Goal: Navigation & Orientation: Understand site structure

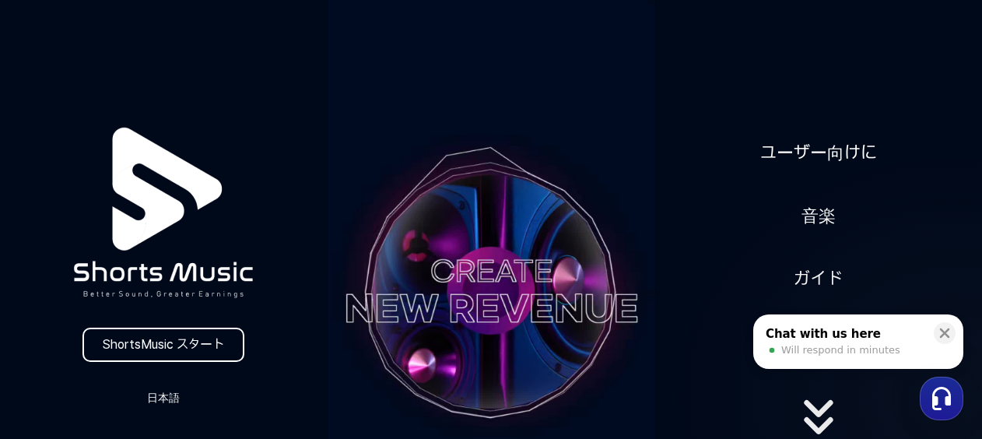
drag, startPoint x: 0, startPoint y: 0, endPoint x: 236, endPoint y: 75, distance: 247.6
click at [236, 75] on div "ShortsMusic スタート 日本語 ユーザー向けに 音楽 ガイド お知らせ" at bounding box center [491, 291] width 982 height 582
click at [814, 158] on link "ユーザー向けに" at bounding box center [818, 153] width 129 height 38
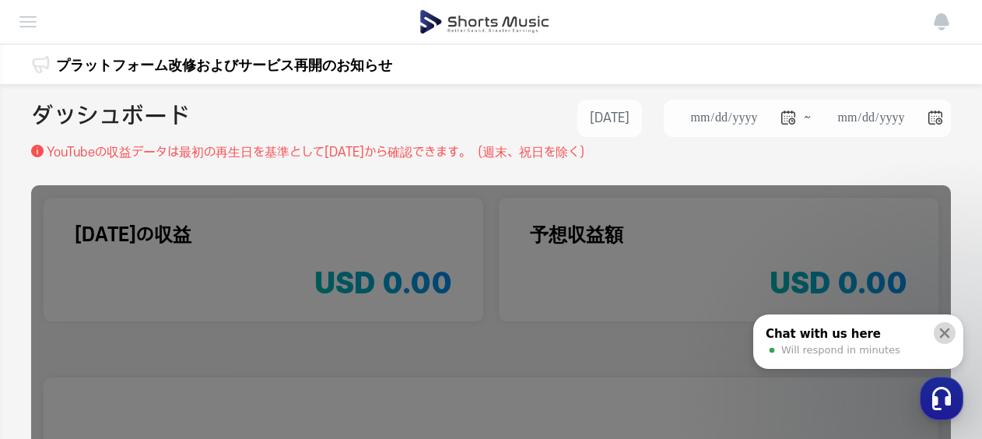
click at [946, 337] on icon at bounding box center [945, 333] width 16 height 16
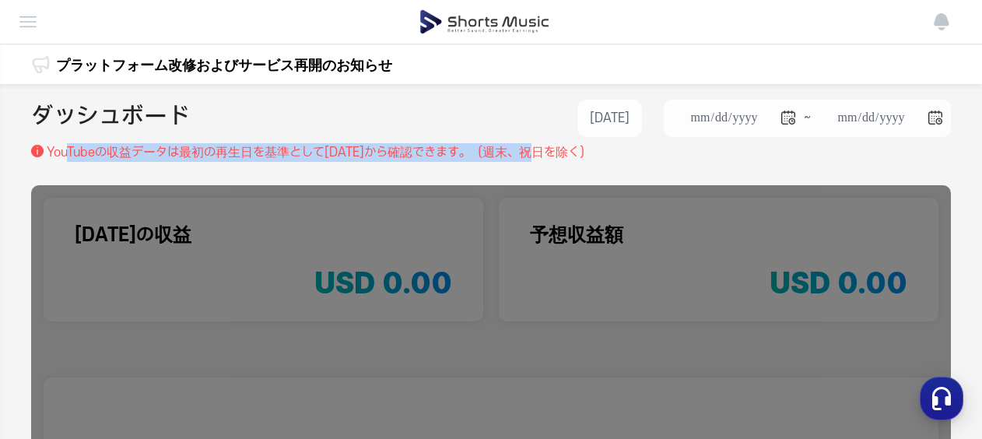
drag, startPoint x: 68, startPoint y: 157, endPoint x: 571, endPoint y: 160, distance: 502.8
click at [571, 160] on p "YouTubeの収益データは最初の再生日を基準とし て[DATE]から確認できます。（週末、祝日を除く）" at bounding box center [319, 152] width 545 height 19
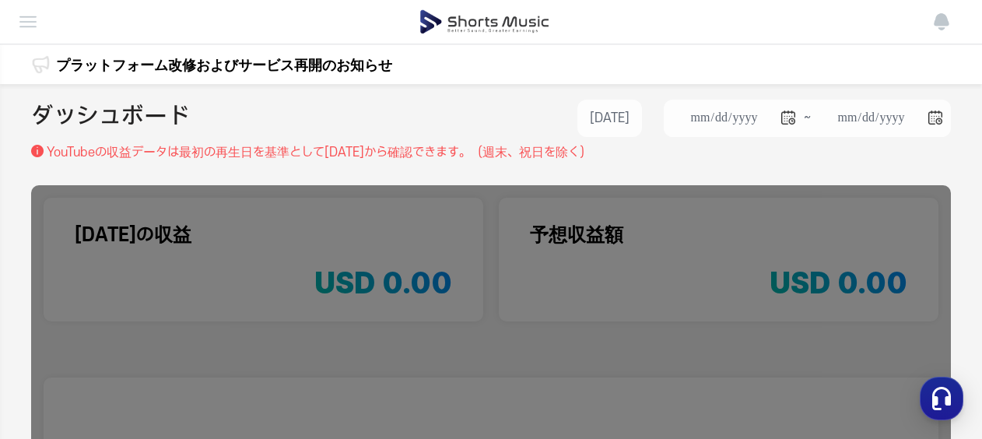
drag, startPoint x: 571, startPoint y: 160, endPoint x: 419, endPoint y: 139, distance: 154.1
click at [448, 141] on div "**********" at bounding box center [491, 122] width 920 height 44
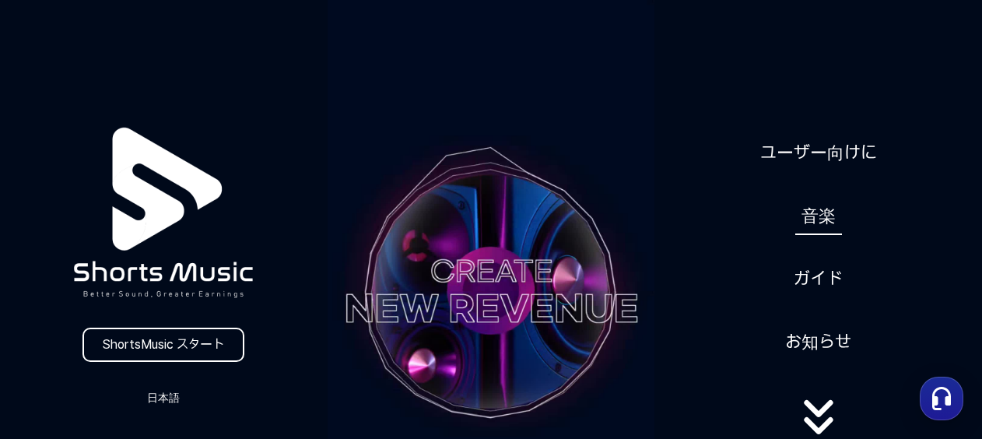
click at [817, 219] on link "音楽" at bounding box center [818, 216] width 47 height 38
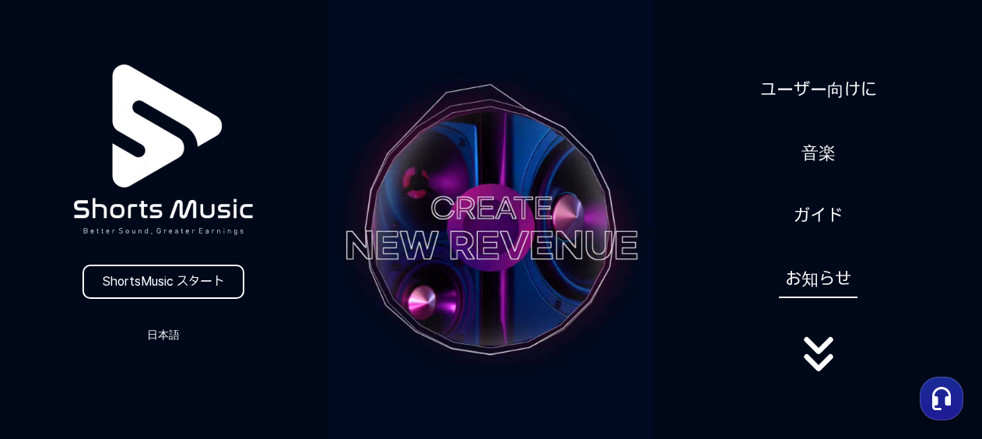
scroll to position [78, 0]
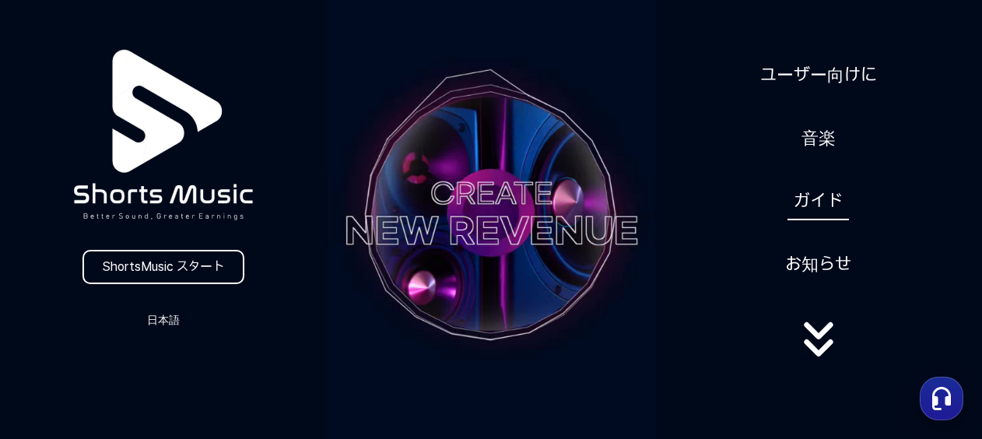
click at [813, 202] on link "ガイド" at bounding box center [818, 201] width 61 height 38
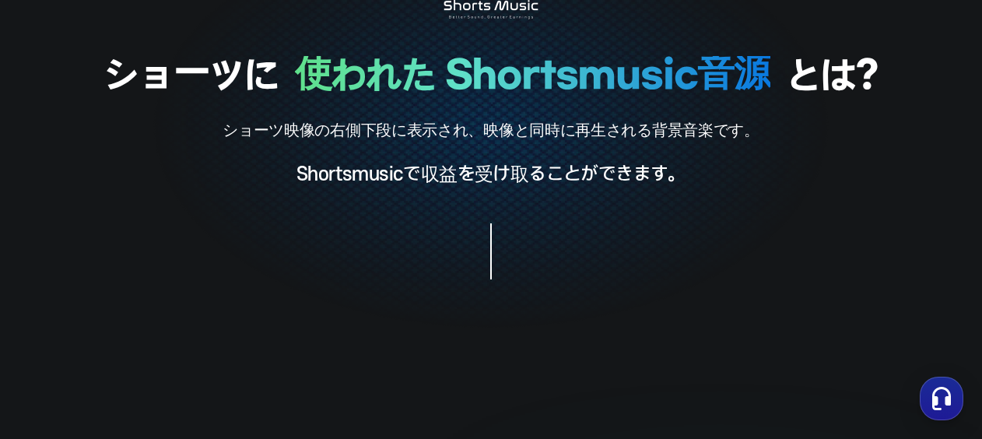
scroll to position [778, 0]
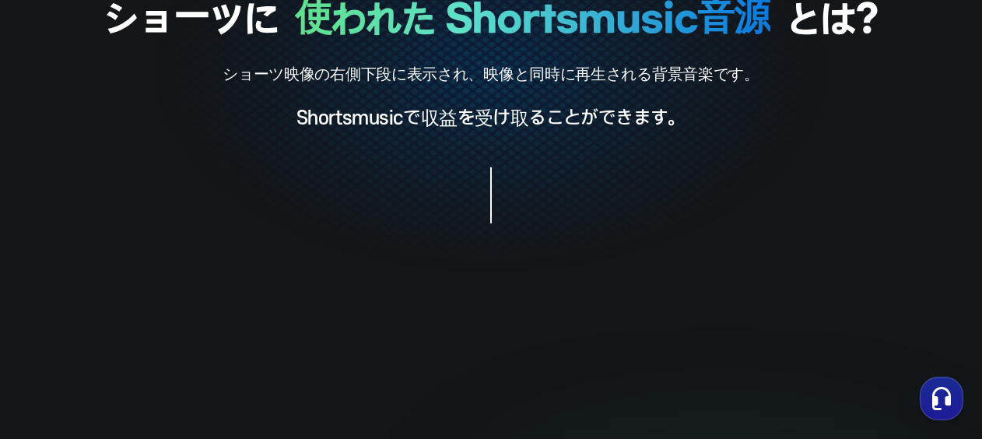
drag, startPoint x: 980, startPoint y: 104, endPoint x: 987, endPoint y: 181, distance: 76.6
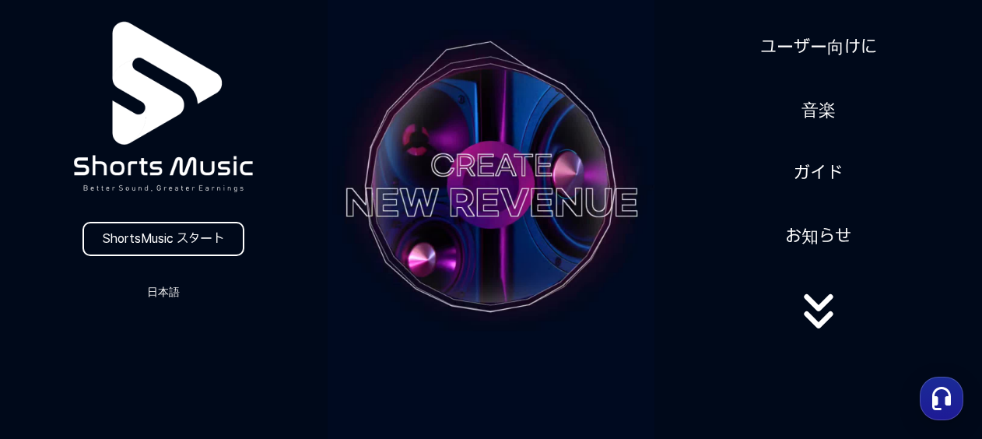
scroll to position [0, 0]
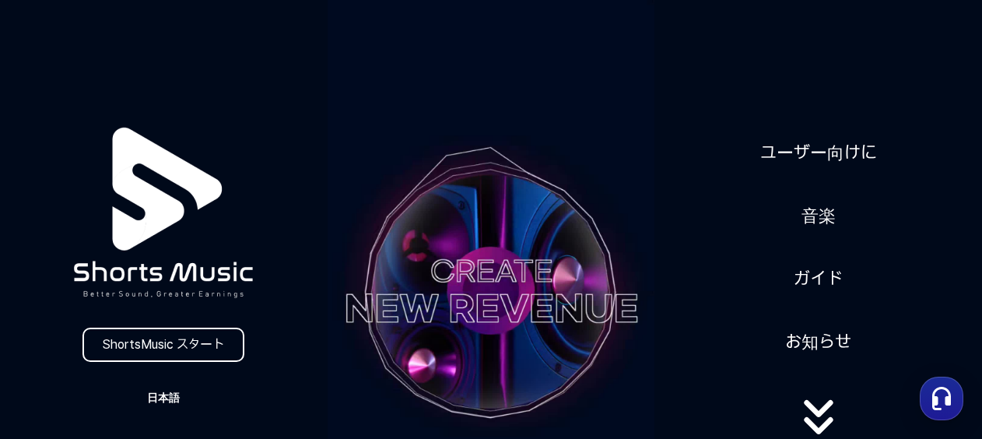
click at [163, 398] on button "日本語" at bounding box center [163, 398] width 75 height 22
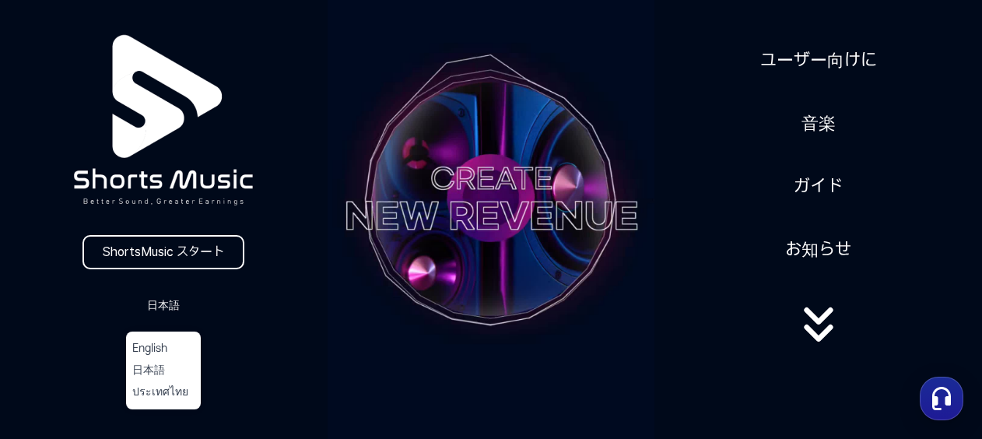
scroll to position [156, 0]
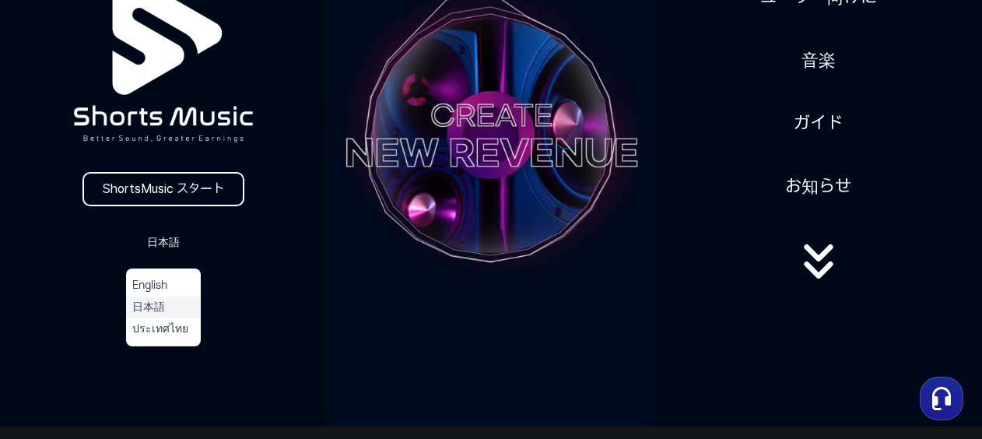
click at [148, 308] on button "日本語" at bounding box center [163, 308] width 62 height 16
